Goal: Task Accomplishment & Management: Complete application form

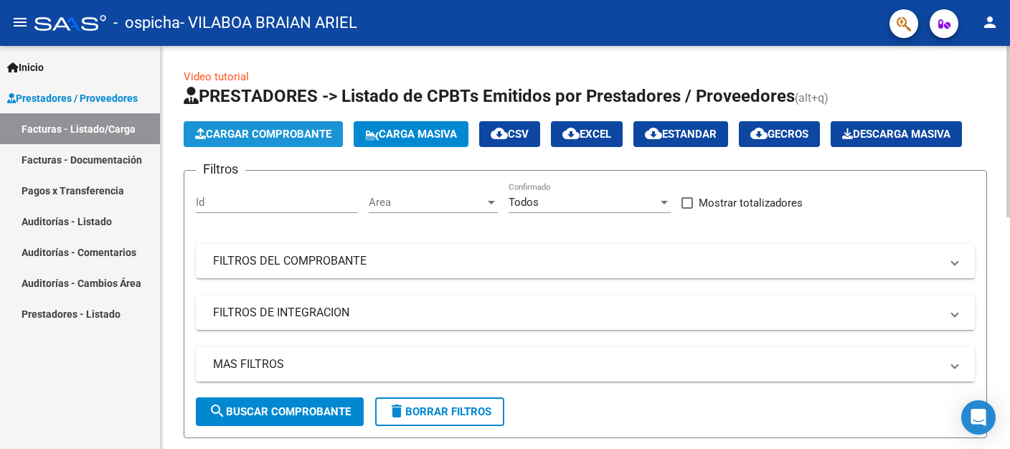
click at [239, 136] on span "Cargar Comprobante" at bounding box center [263, 134] width 136 height 13
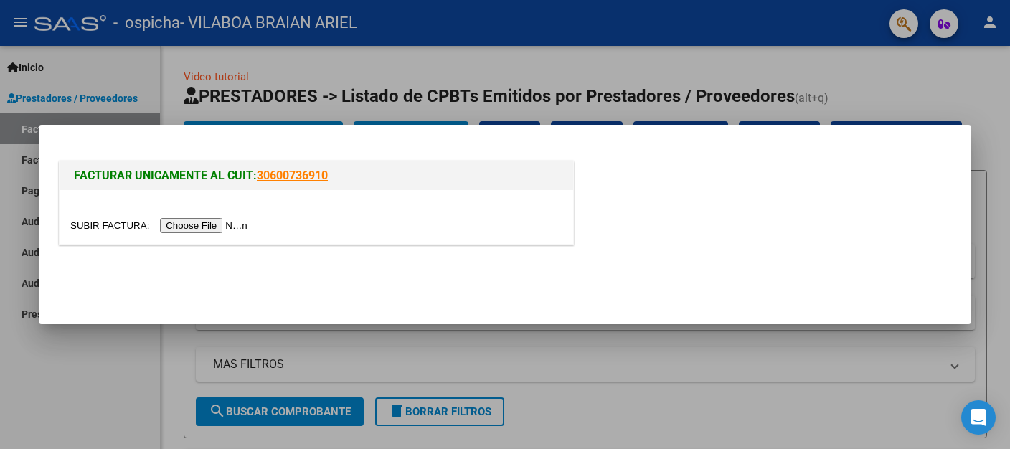
click at [111, 228] on input "file" at bounding box center [161, 225] width 182 height 15
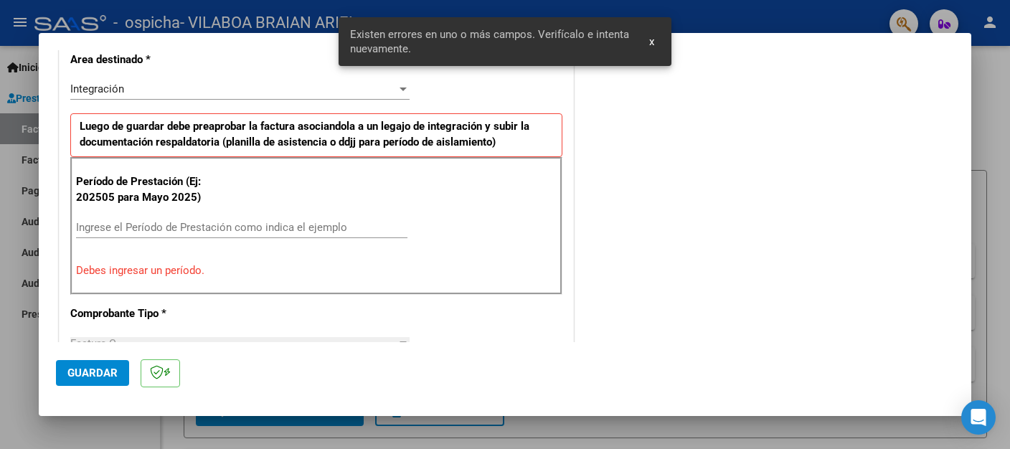
scroll to position [337, 0]
click at [232, 224] on input "Ingrese el Período de Prestación como indica el ejemplo" at bounding box center [242, 227] width 332 height 13
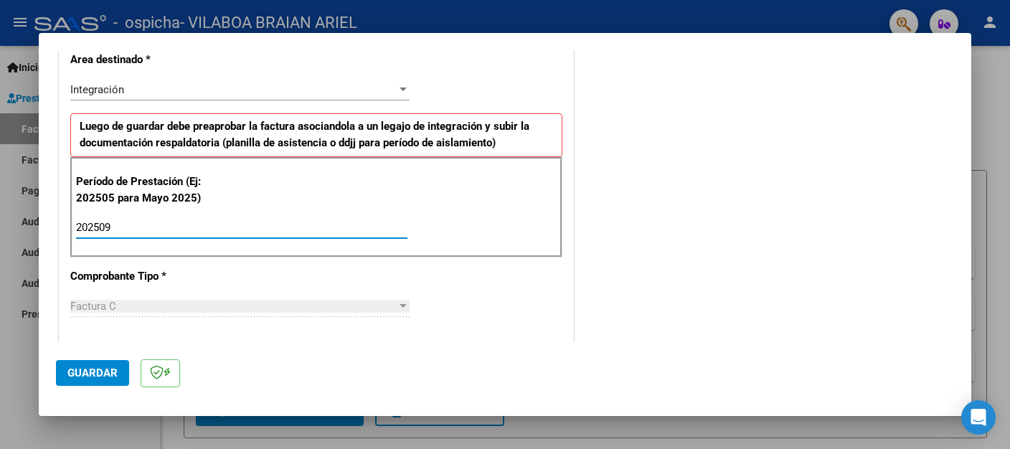
type input "202509"
click at [774, 298] on div "COMENTARIOS Comentarios del Prestador / Gerenciador:" at bounding box center [765, 352] width 377 height 1247
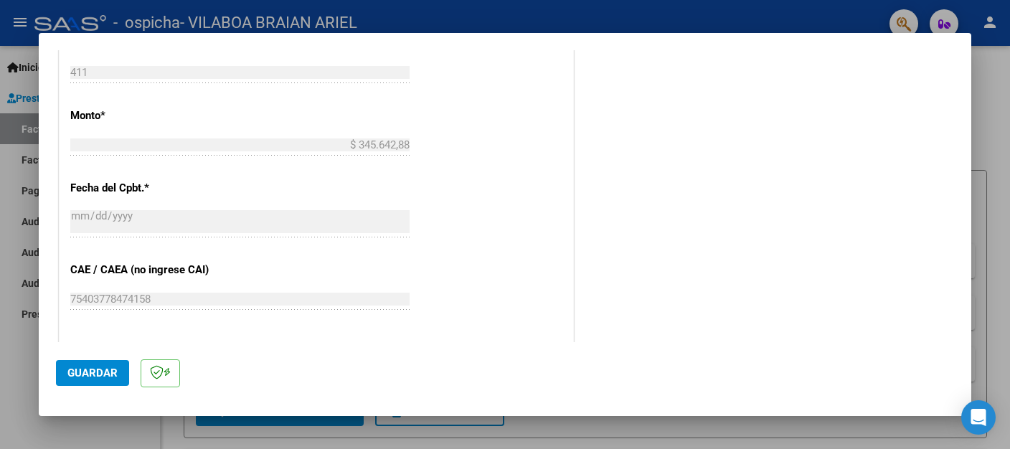
scroll to position [951, 0]
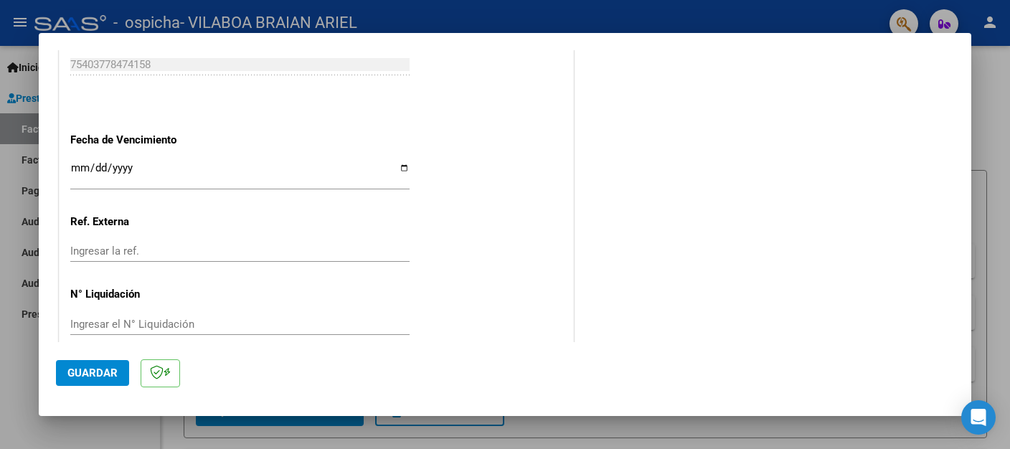
click at [400, 162] on input "Ingresar la fecha" at bounding box center [239, 173] width 339 height 23
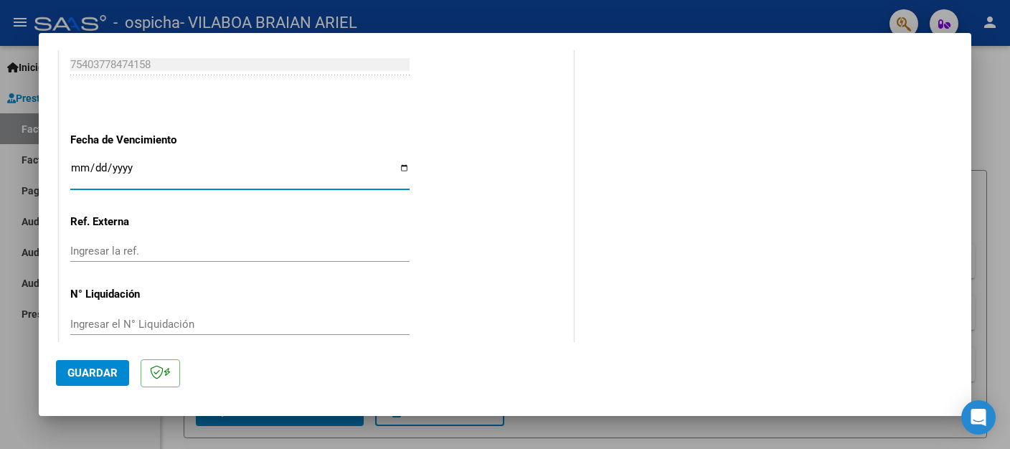
type input "[DATE]"
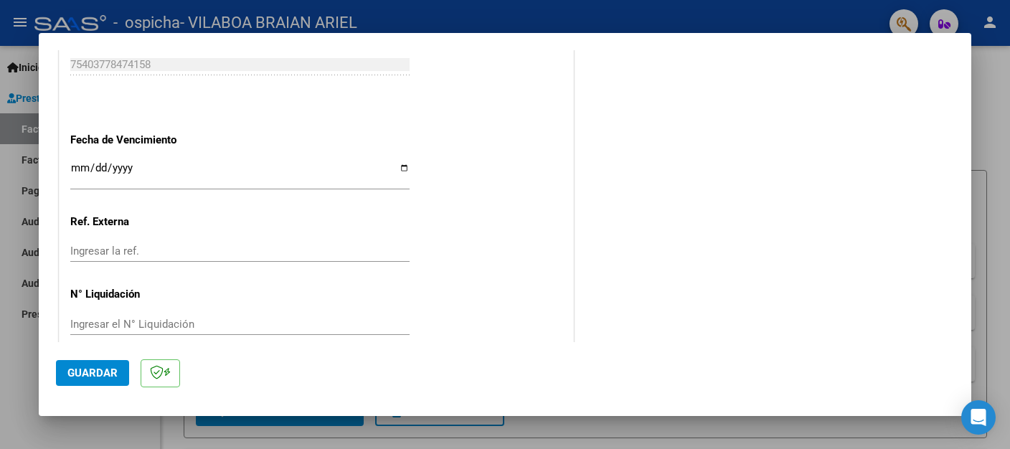
click at [81, 375] on span "Guardar" at bounding box center [92, 373] width 50 height 13
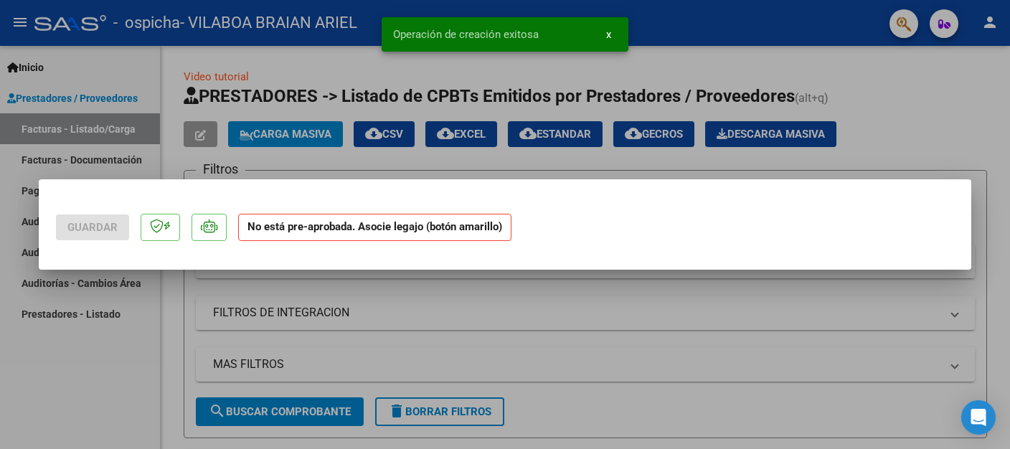
scroll to position [0, 0]
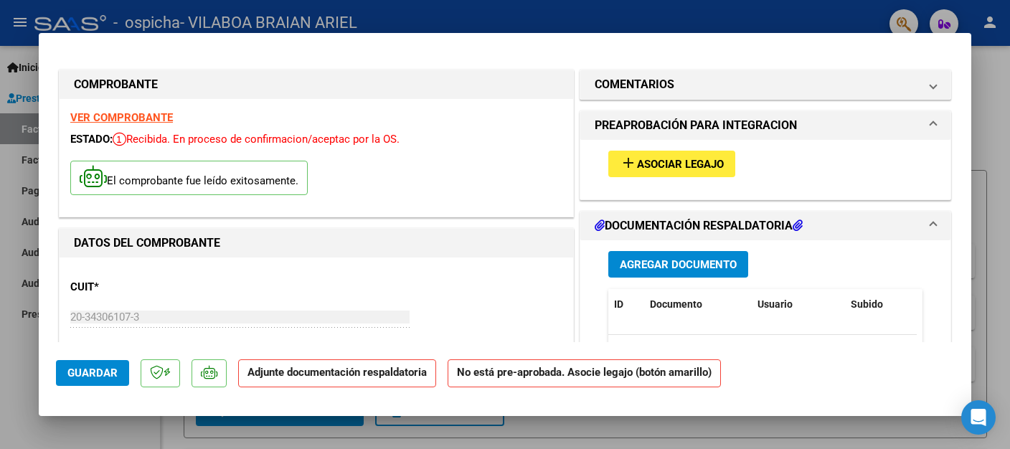
click at [622, 159] on mat-icon "add" at bounding box center [628, 162] width 17 height 17
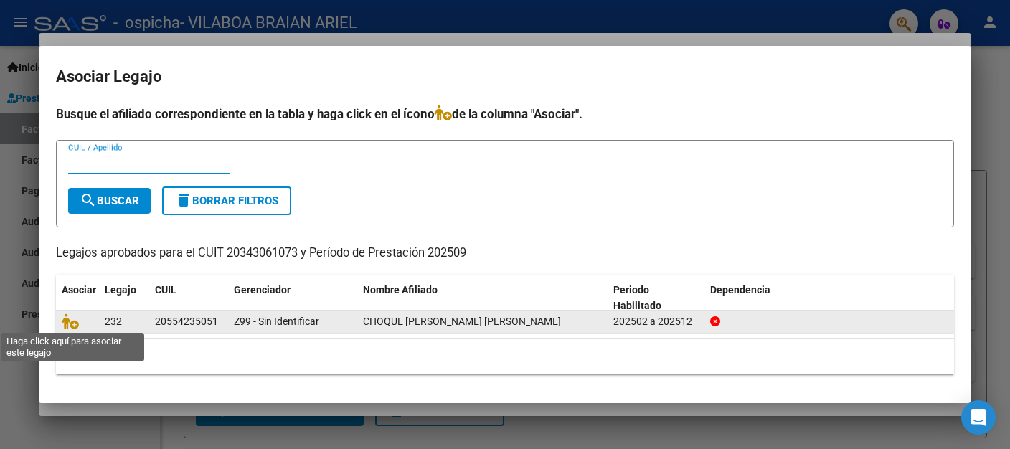
click at [80, 319] on span at bounding box center [73, 321] width 22 height 11
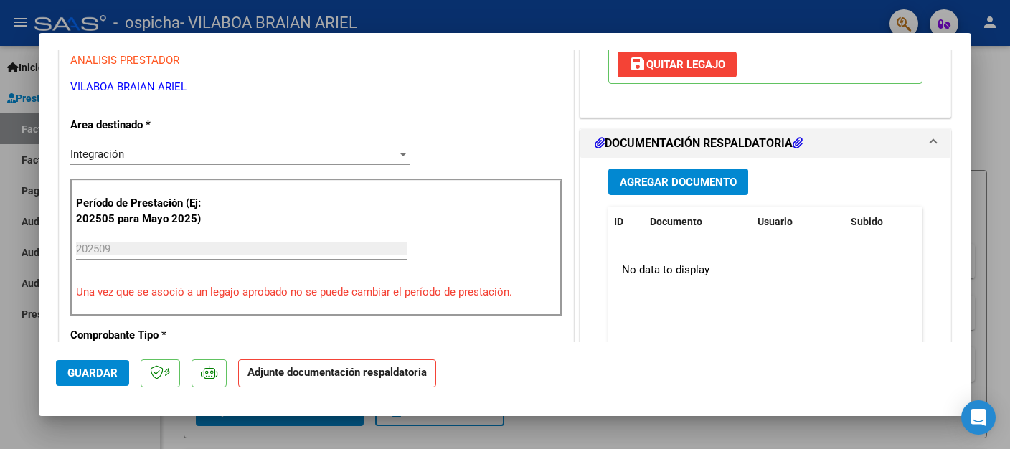
scroll to position [303, 0]
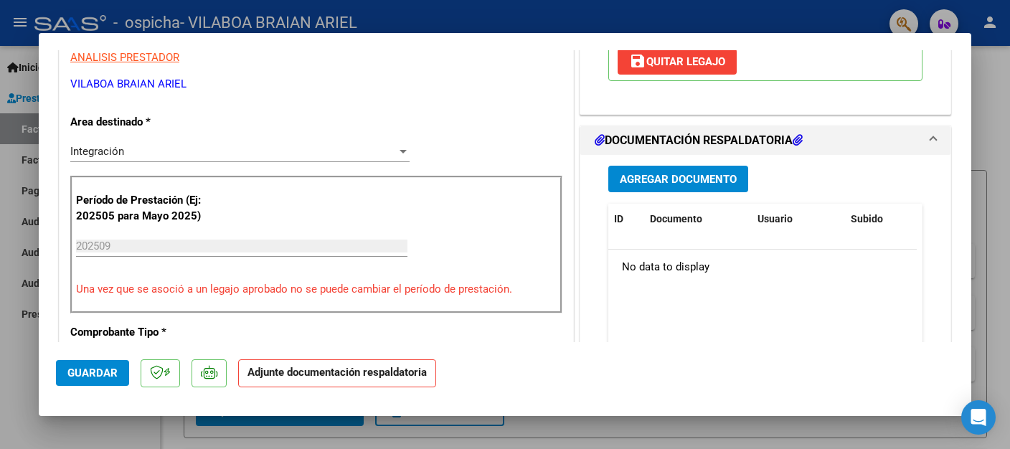
click at [672, 173] on span "Agregar Documento" at bounding box center [678, 179] width 117 height 13
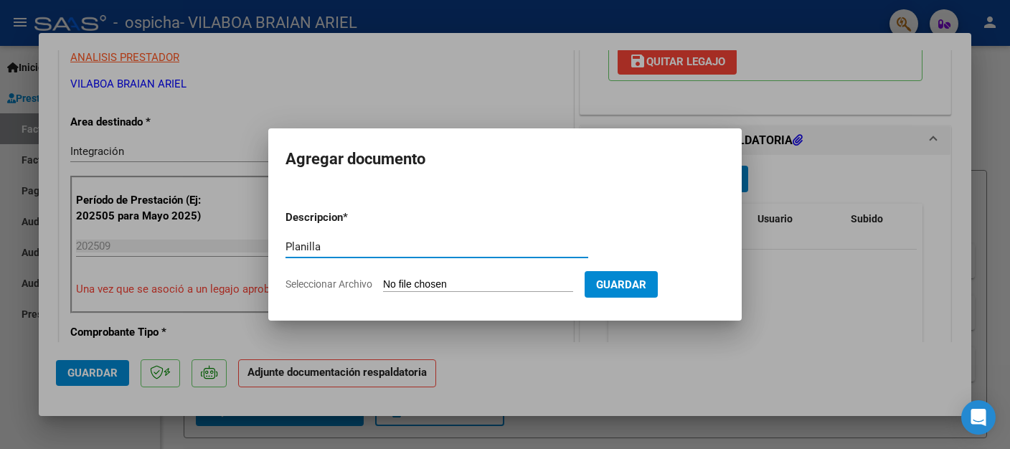
type input "Planilla"
click at [397, 281] on input "Seleccionar Archivo" at bounding box center [478, 285] width 190 height 14
type input "C:\fakepath\Planilla Choque [PERSON_NAME] Septiembre.pdf"
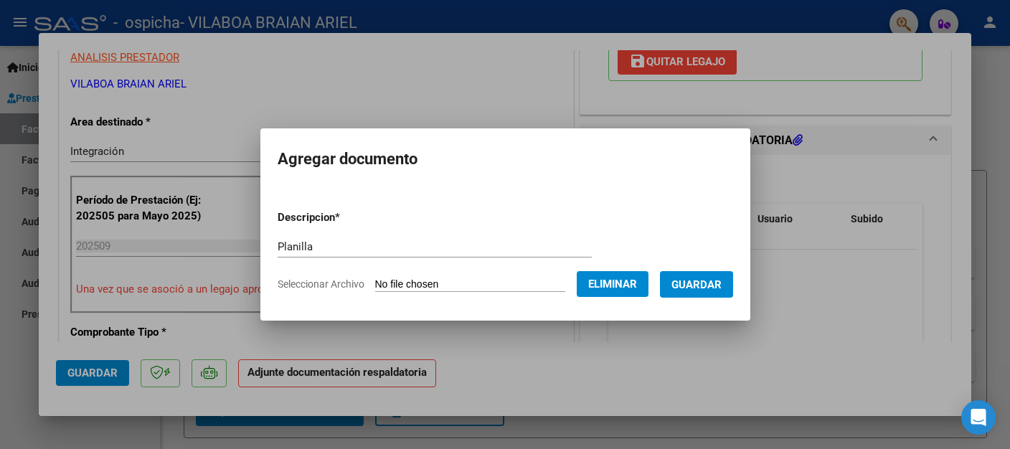
click at [733, 285] on button "Guardar" at bounding box center [696, 284] width 73 height 27
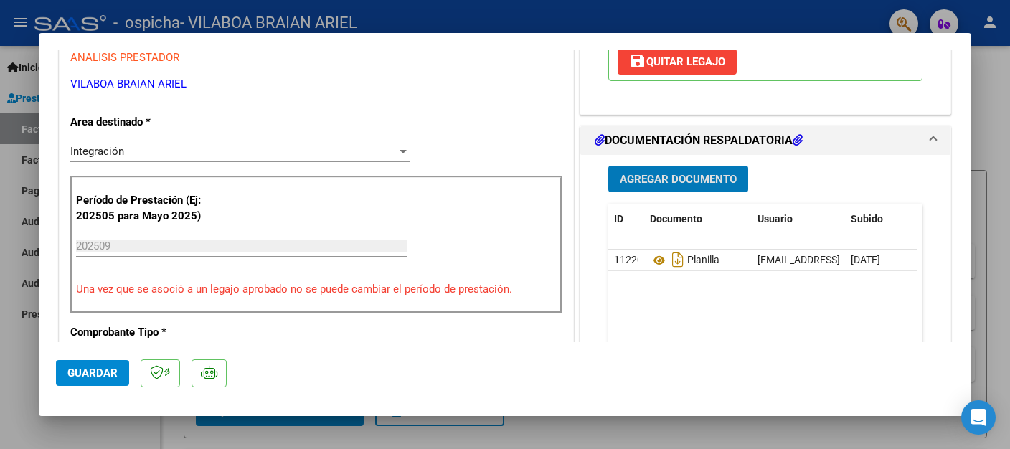
click at [94, 370] on span "Guardar" at bounding box center [92, 373] width 50 height 13
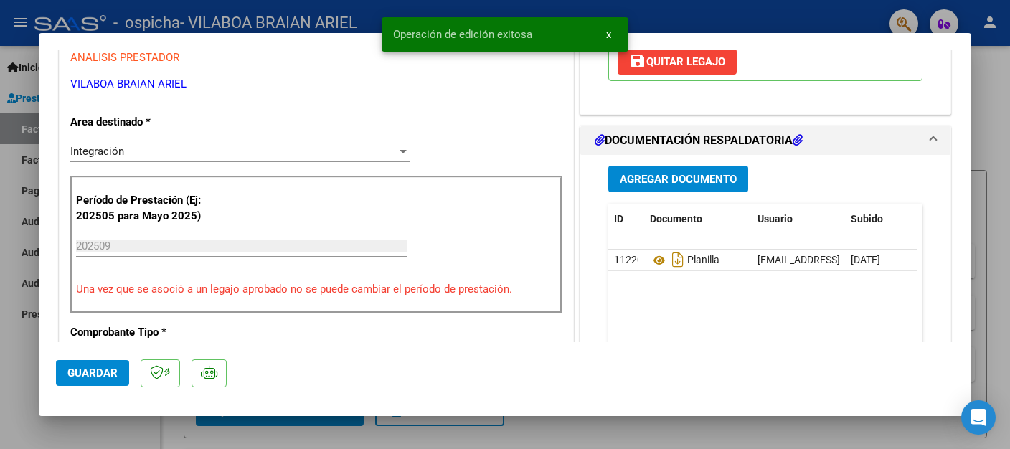
click at [24, 373] on div at bounding box center [505, 224] width 1010 height 449
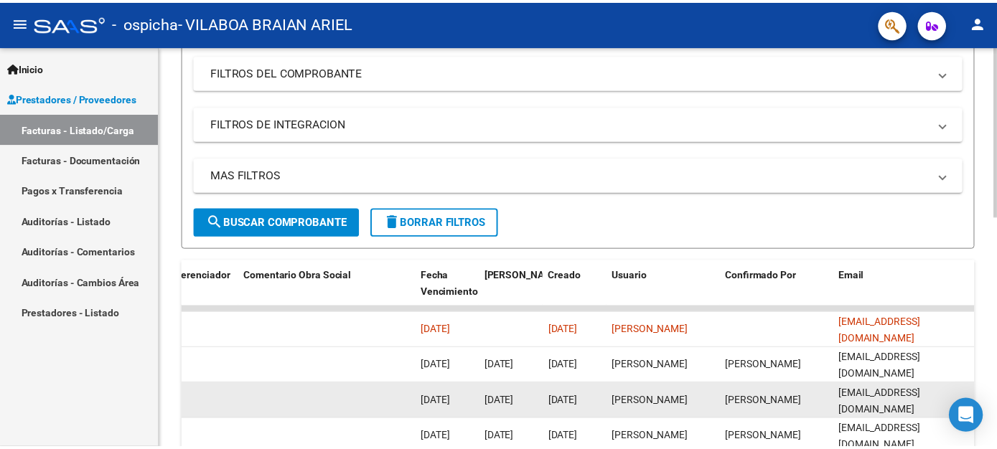
scroll to position [151, 0]
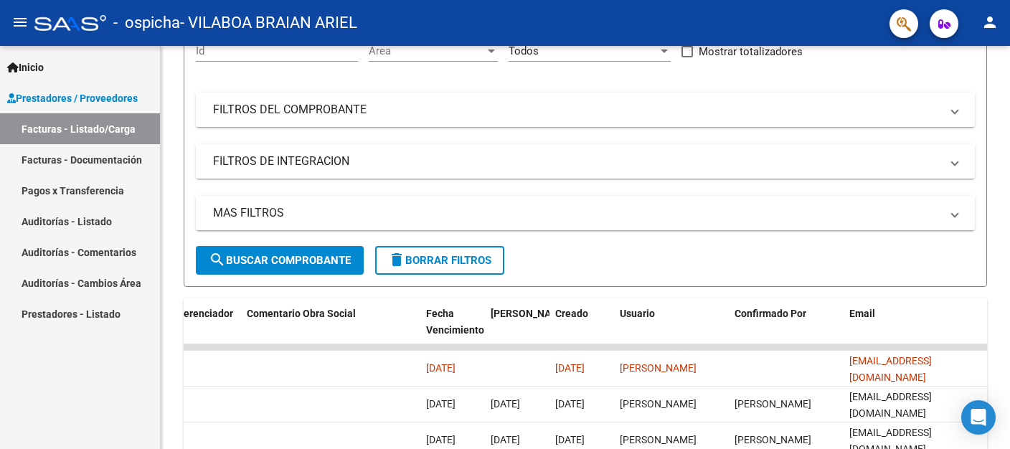
click at [990, 22] on mat-icon "person" at bounding box center [990, 22] width 17 height 17
click at [964, 98] on button "exit_to_app Salir" at bounding box center [961, 94] width 88 height 34
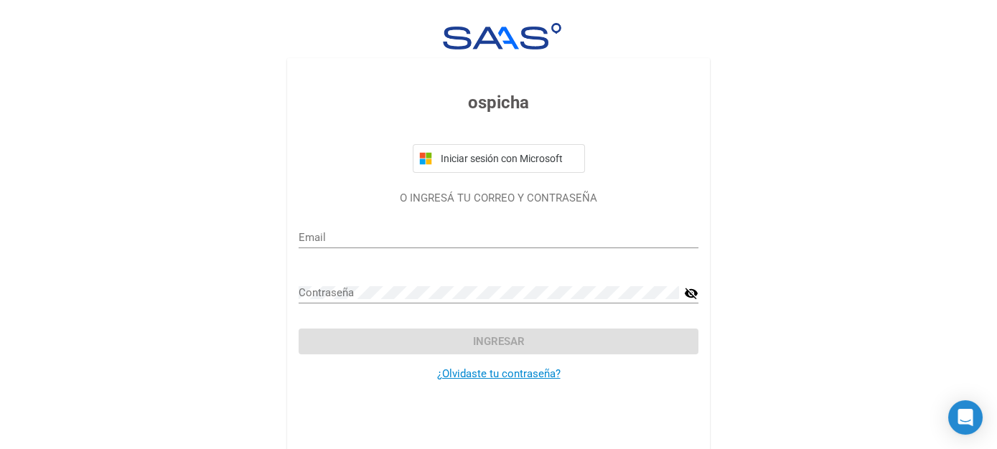
type input "[EMAIL_ADDRESS][DOMAIN_NAME]"
